Goal: Check status: Check status

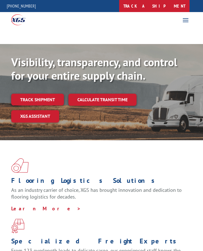
click at [166, 2] on link "track a shipment" at bounding box center [154, 6] width 70 height 12
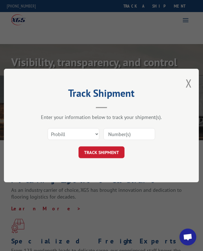
click at [77, 126] on div "Select category... Probill BOL PO" at bounding box center [101, 134] width 139 height 19
click at [73, 136] on select "Select category... Probill BOL PO" at bounding box center [74, 134] width 52 height 12
click at [48, 128] on select "Select category... Probill BOL PO" at bounding box center [74, 134] width 52 height 12
click at [73, 138] on select "Select category... Probill BOL PO" at bounding box center [74, 134] width 52 height 12
select select "po"
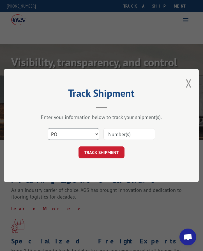
click at [48, 128] on select "Select category... Probill BOL PO" at bounding box center [74, 134] width 52 height 12
click at [122, 139] on input at bounding box center [130, 134] width 52 height 12
type input "505824"
click button "TRACK SHIPMENT" at bounding box center [102, 153] width 46 height 12
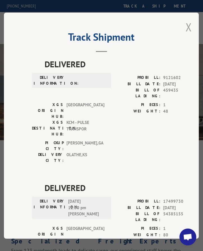
click at [187, 24] on button "Close modal" at bounding box center [189, 27] width 6 height 15
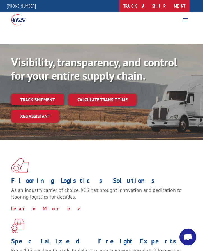
click at [179, 5] on link "track a shipment" at bounding box center [154, 6] width 70 height 12
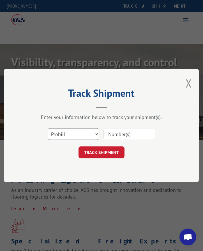
click at [84, 139] on select "Select category... Probill BOL PO" at bounding box center [74, 134] width 52 height 12
select select "po"
click at [48, 128] on select "Select category... Probill BOL PO" at bounding box center [74, 134] width 52 height 12
click at [174, 113] on div "Track Shipment Enter your information below to track your shipment(s). Select c…" at bounding box center [101, 126] width 195 height 114
click at [128, 135] on input at bounding box center [130, 134] width 52 height 12
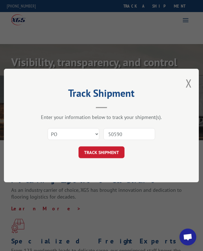
type input "505903"
click button "TRACK SHIPMENT" at bounding box center [102, 153] width 46 height 12
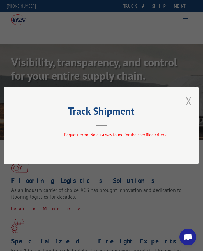
click at [190, 100] on button "Close modal" at bounding box center [189, 101] width 6 height 15
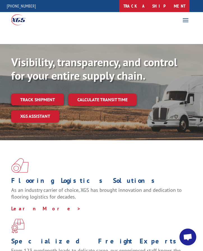
click at [156, 4] on link "track a shipment" at bounding box center [154, 6] width 70 height 12
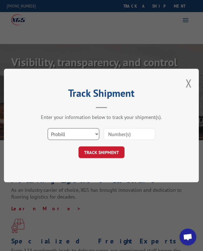
click at [90, 138] on select "Select category... Probill BOL PO" at bounding box center [74, 134] width 52 height 12
select select "po"
click at [48, 128] on select "Select category... Probill BOL PO" at bounding box center [74, 134] width 52 height 12
click at [130, 139] on input at bounding box center [130, 134] width 52 height 12
type input "505913"
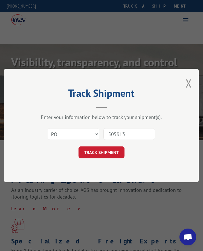
click button "TRACK SHIPMENT" at bounding box center [102, 153] width 46 height 12
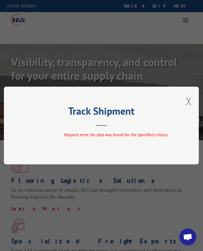
click at [190, 100] on button "Close modal" at bounding box center [189, 101] width 6 height 15
